Goal: Complete application form

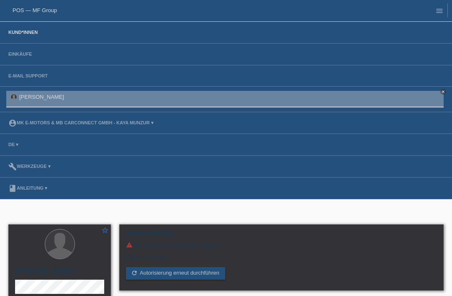
click at [13, 35] on link "Kund*innen" at bounding box center [23, 32] width 38 height 5
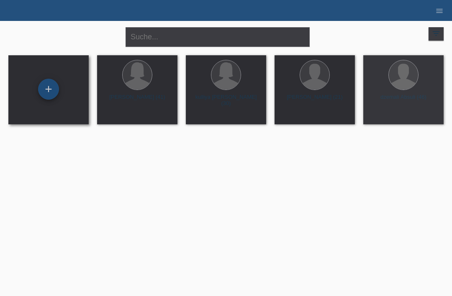
click at [46, 91] on div "+" at bounding box center [49, 89] width 20 height 14
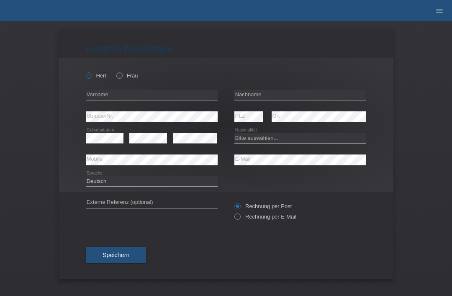
click at [93, 77] on label "Herr" at bounding box center [96, 75] width 21 height 6
click at [91, 77] on input "Herr" at bounding box center [88, 74] width 5 height 5
radio input "true"
click at [284, 96] on input "text" at bounding box center [300, 95] width 132 height 10
type input "Selmani"
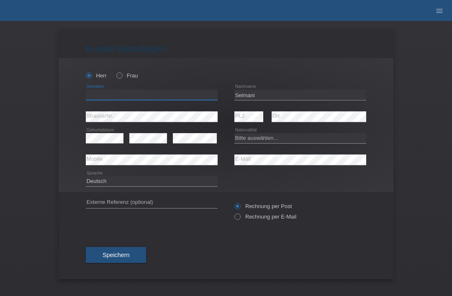
click at [160, 96] on input "text" at bounding box center [152, 95] width 132 height 10
type input "jetish"
click at [282, 142] on select "Bitte auswählen... Schweiz Deutschland Liechtenstein Österreich ------------ Af…" at bounding box center [300, 138] width 132 height 10
select select "CH"
click at [125, 256] on span "Speichern" at bounding box center [116, 255] width 27 height 7
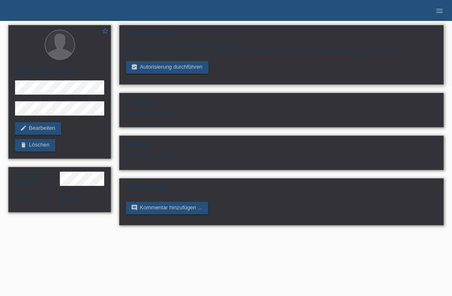
click at [153, 61] on div "Bitte führen Sie zuerst eine Autorisierung durch. Bitte lassen Sie sich vom Kun…" at bounding box center [281, 57] width 311 height 31
click at [151, 70] on link "assignment_turned_in Autorisierung durchführen" at bounding box center [167, 67] width 82 height 13
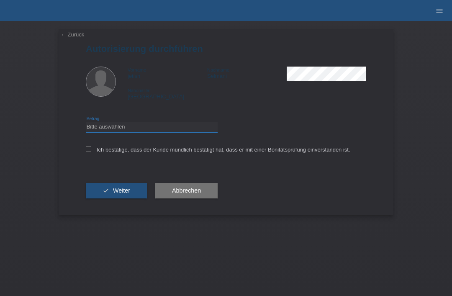
click at [101, 125] on select "Bitte auswählen CHF 1.00 - CHF 499.00 CHF 500.00 - CHF 1'999.00 CHF 2'000.00 - …" at bounding box center [152, 127] width 132 height 10
select select "3"
click at [86, 153] on label "Ich bestätige, dass der Kunde mündlich bestätigt hat, dass er mit einer Bonität…" at bounding box center [218, 149] width 264 height 6
click at [86, 152] on input "Ich bestätige, dass der Kunde mündlich bestätigt hat, dass er mit einer Bonität…" at bounding box center [88, 148] width 5 height 5
checkbox input "true"
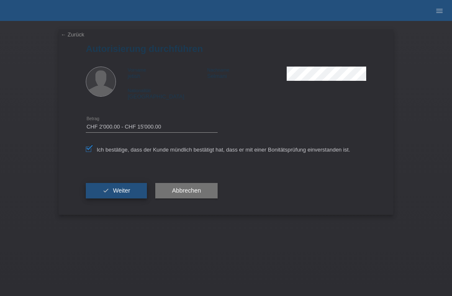
click at [105, 194] on icon "check" at bounding box center [106, 190] width 7 height 7
